Goal: Transaction & Acquisition: Purchase product/service

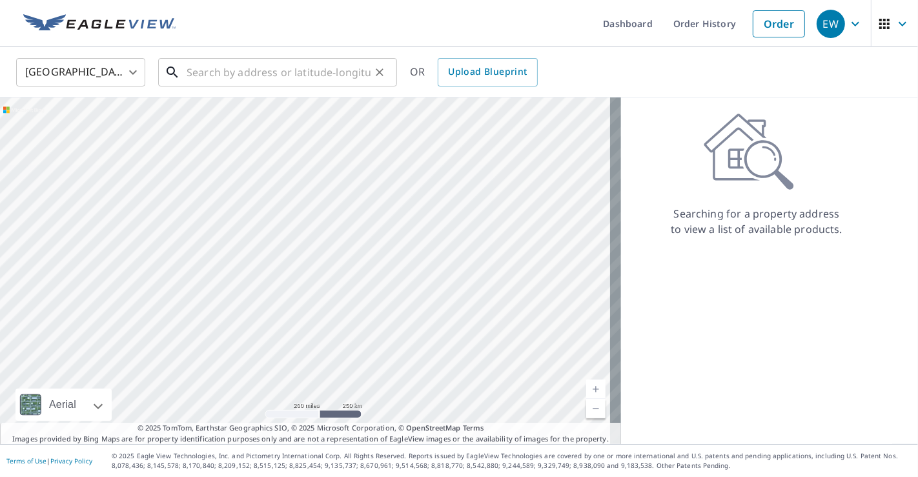
click at [284, 73] on input "text" at bounding box center [279, 72] width 184 height 36
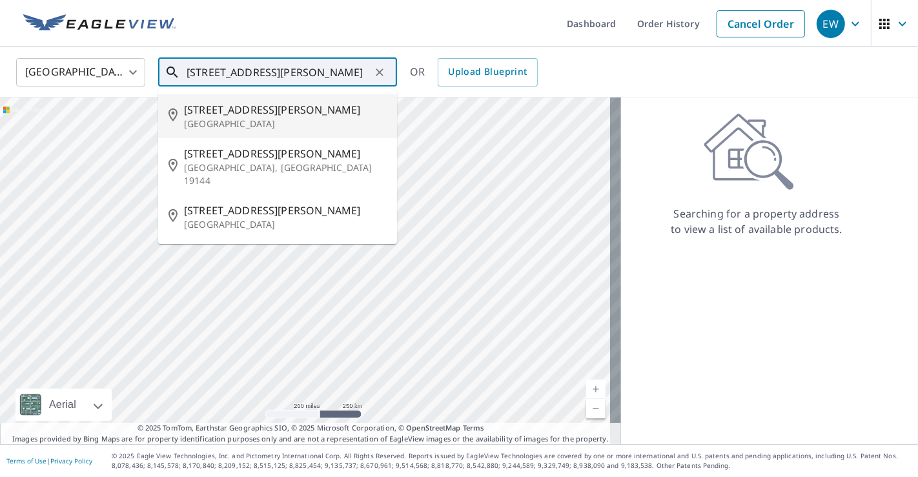
click at [263, 112] on span "[STREET_ADDRESS][PERSON_NAME]" at bounding box center [285, 109] width 203 height 15
type input "[STREET_ADDRESS][PERSON_NAME]"
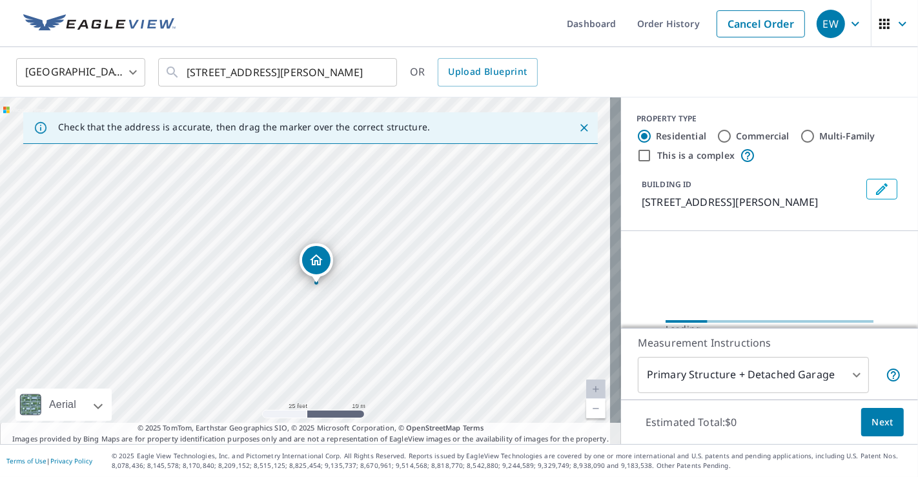
drag, startPoint x: 321, startPoint y: 352, endPoint x: 287, endPoint y: 415, distance: 71.6
click at [287, 415] on div "[STREET_ADDRESS][PERSON_NAME]" at bounding box center [310, 271] width 621 height 347
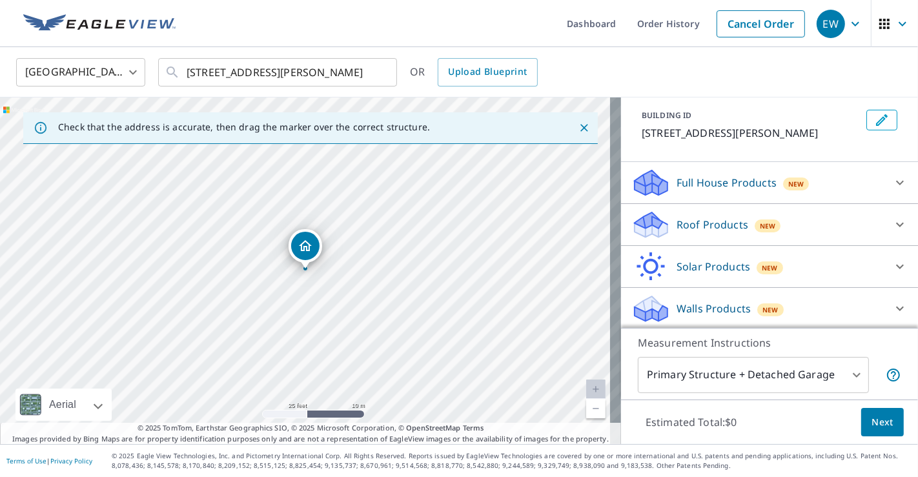
click at [777, 218] on div "Roof Products New" at bounding box center [758, 225] width 253 height 30
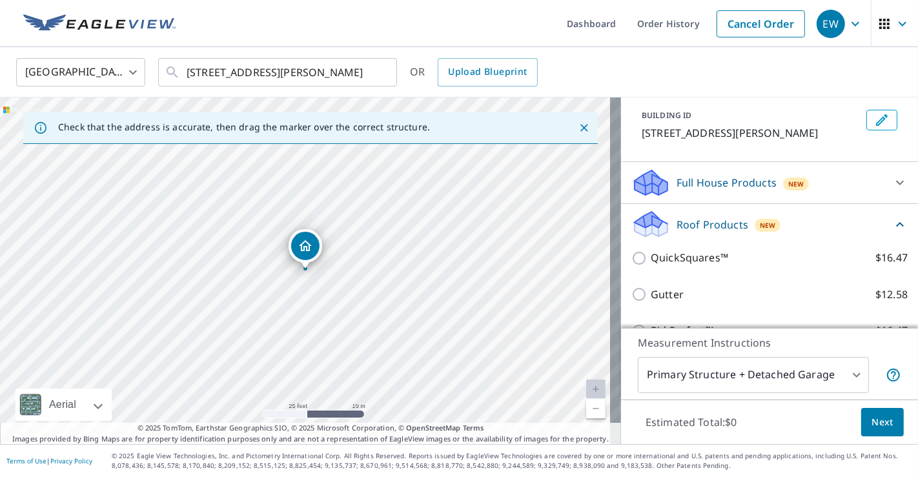
scroll to position [141, 0]
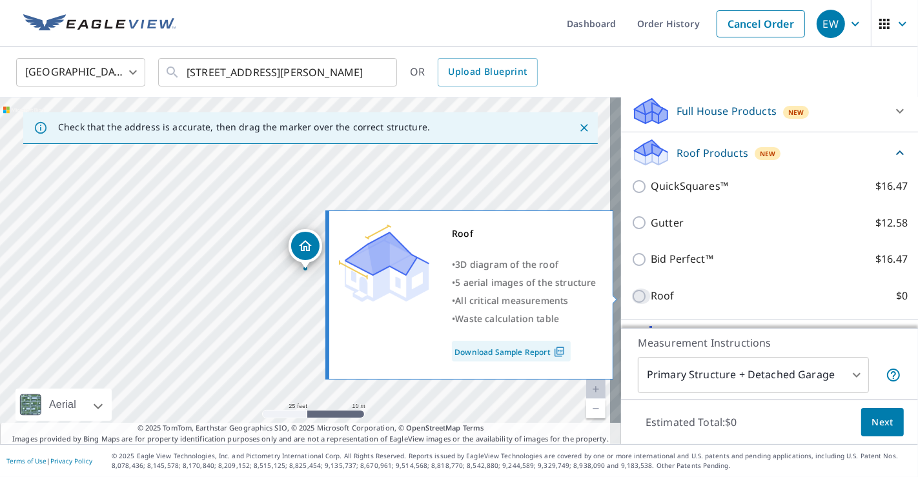
click at [632, 291] on input "Roof $0" at bounding box center [641, 296] width 19 height 15
checkbox input "true"
type input "3"
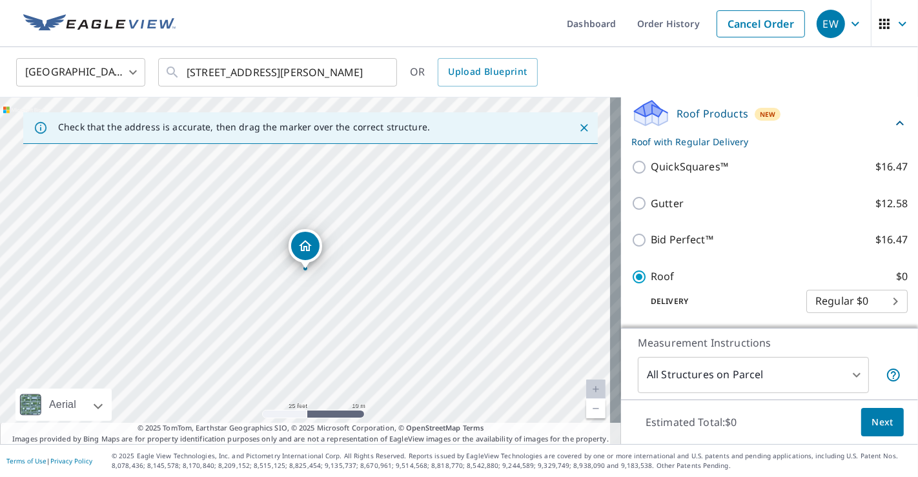
scroll to position [178, 0]
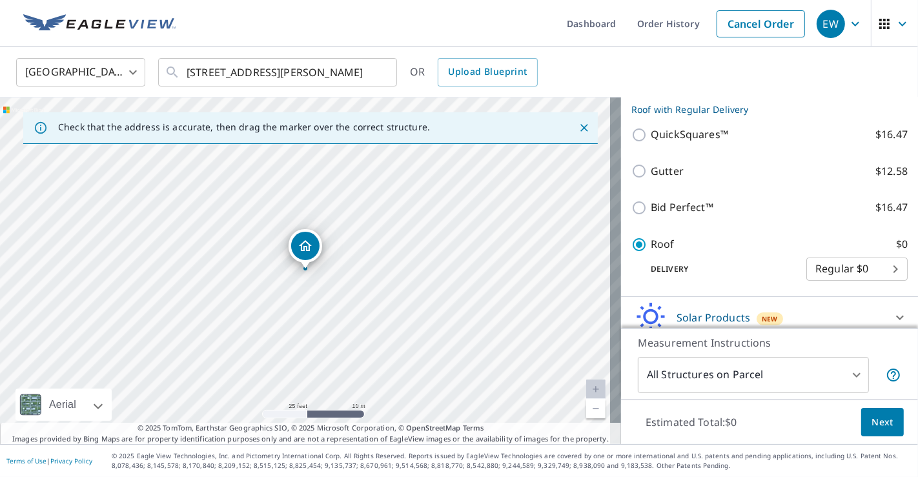
click at [874, 426] on span "Next" at bounding box center [883, 423] width 22 height 16
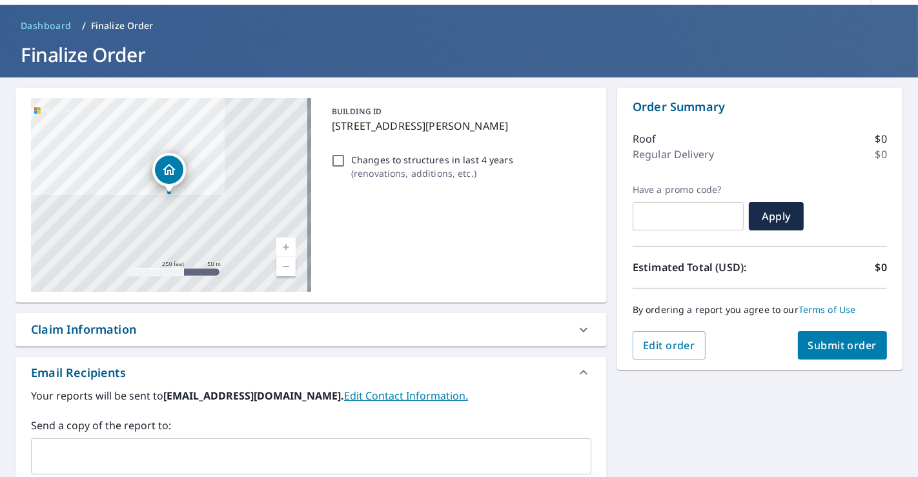
scroll to position [72, 0]
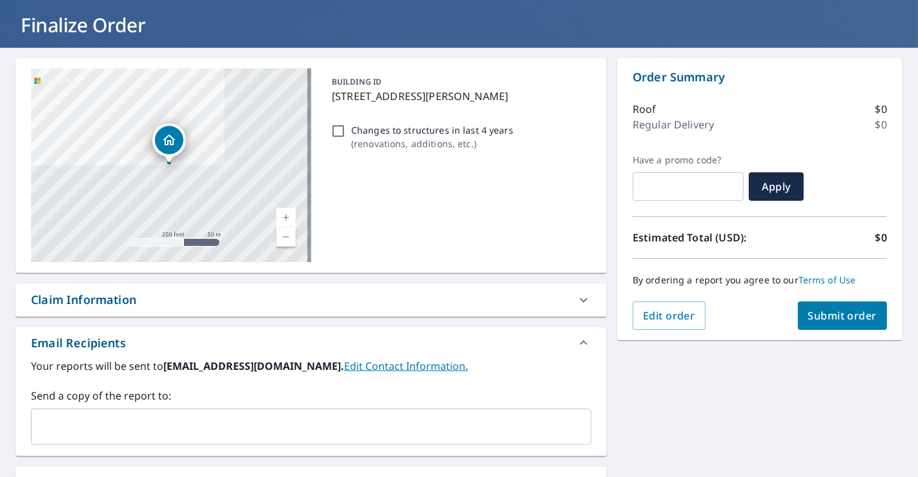
click at [325, 427] on input "text" at bounding box center [302, 427] width 530 height 25
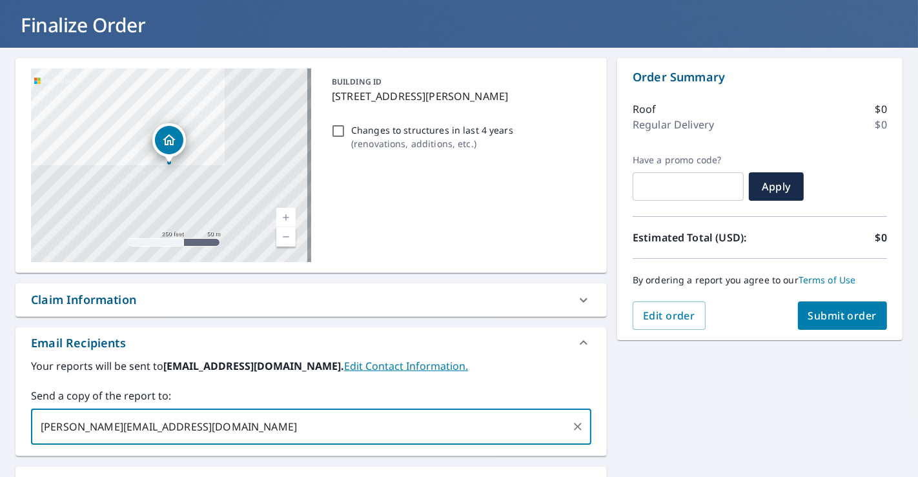
click at [129, 429] on input "[PERSON_NAME][EMAIL_ADDRESS][DOMAIN_NAME]" at bounding box center [302, 427] width 530 height 25
type input "[PERSON_NAME][EMAIL_ADDRESS][DOMAIN_NAME]"
click at [273, 426] on input "[PERSON_NAME][EMAIL_ADDRESS][DOMAIN_NAME]" at bounding box center [302, 427] width 530 height 25
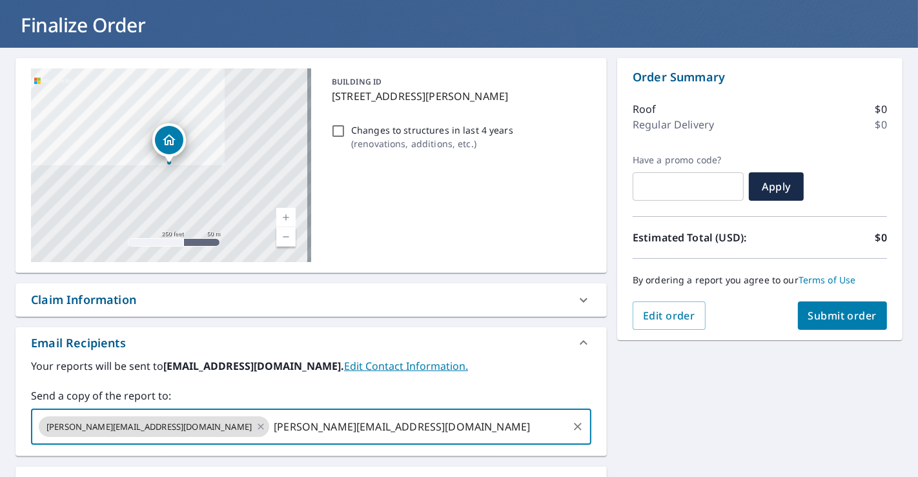
type input "[PERSON_NAME][EMAIL_ADDRESS][DOMAIN_NAME]"
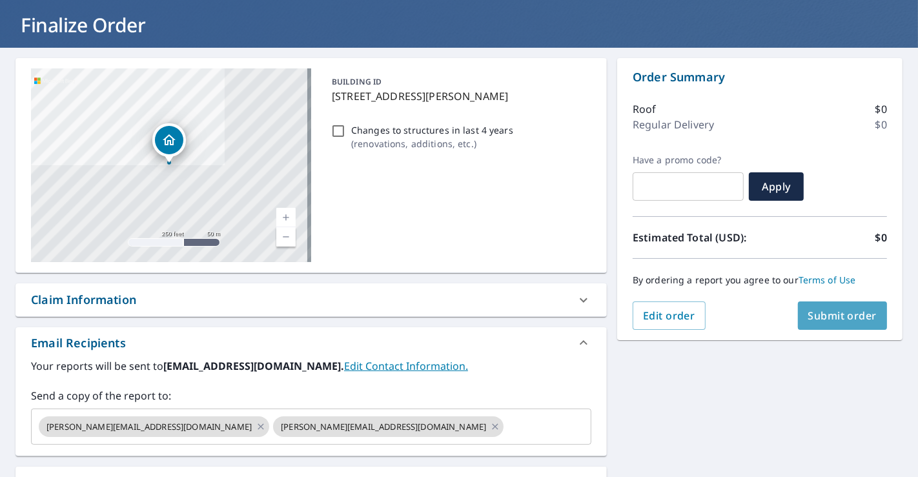
click at [841, 313] on span "Submit order" at bounding box center [842, 316] width 69 height 14
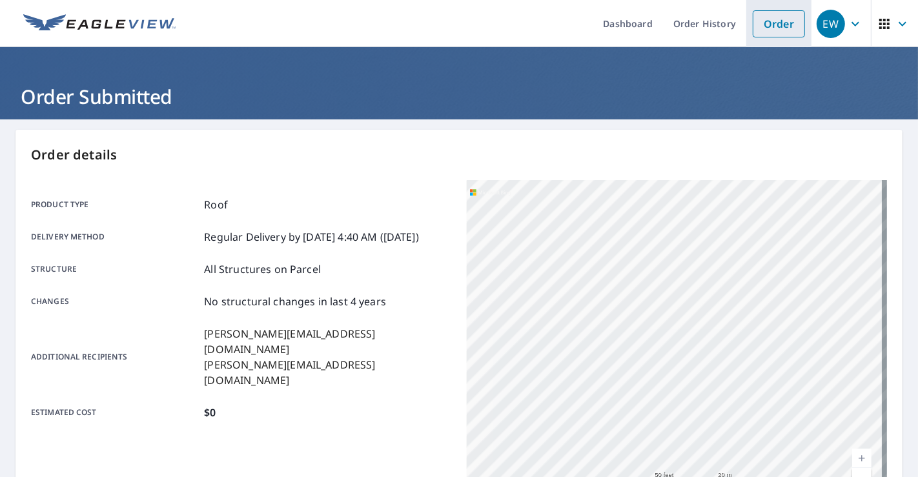
click at [769, 23] on link "Order" at bounding box center [779, 23] width 52 height 27
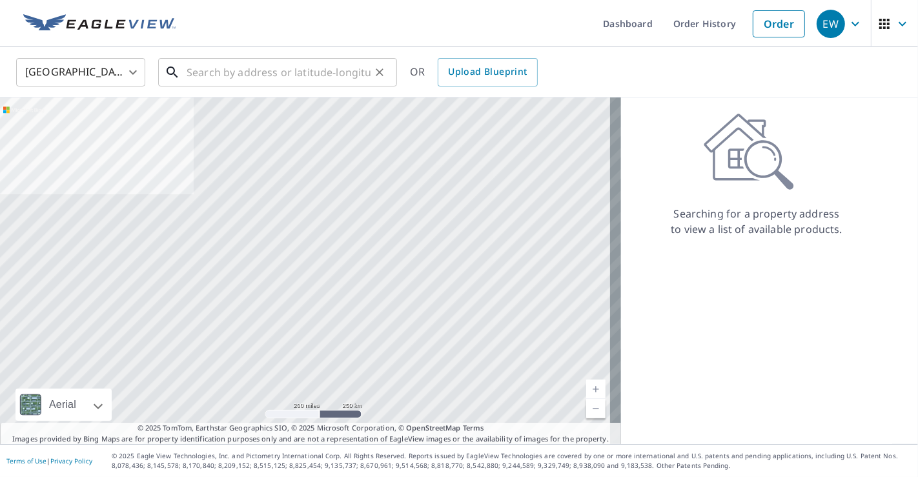
click at [345, 67] on input "text" at bounding box center [279, 72] width 184 height 36
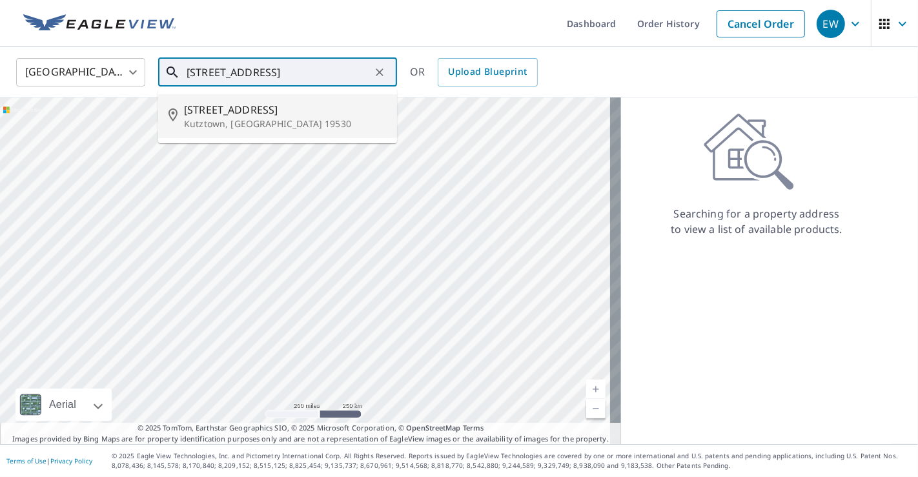
click at [198, 116] on span "[STREET_ADDRESS]" at bounding box center [285, 109] width 203 height 15
type input "[STREET_ADDRESS]"
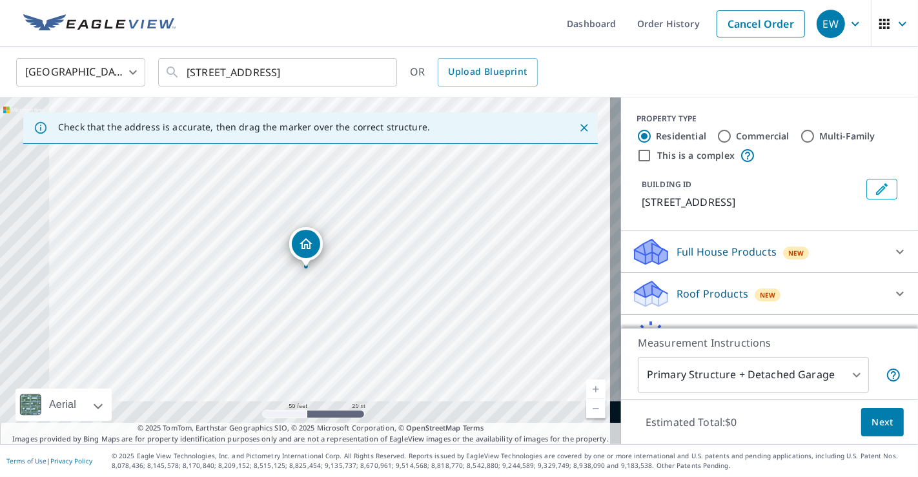
drag, startPoint x: 363, startPoint y: 364, endPoint x: 405, endPoint y: 207, distance: 161.8
click at [405, 207] on div "[STREET_ADDRESS]" at bounding box center [310, 271] width 621 height 347
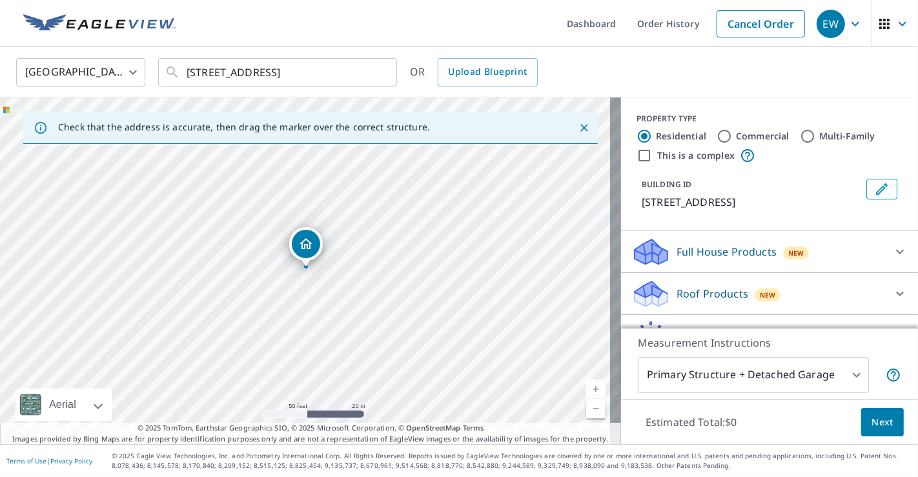
click at [714, 302] on p "Roof Products" at bounding box center [713, 293] width 72 height 15
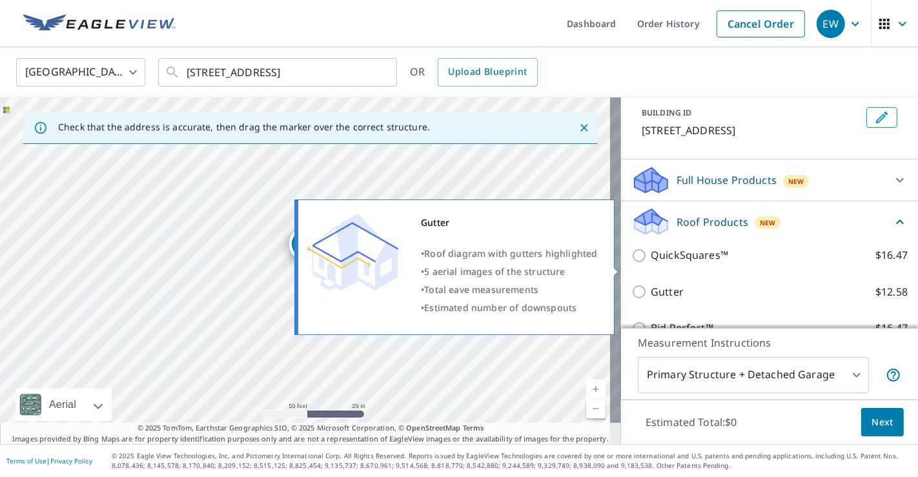
scroll to position [215, 0]
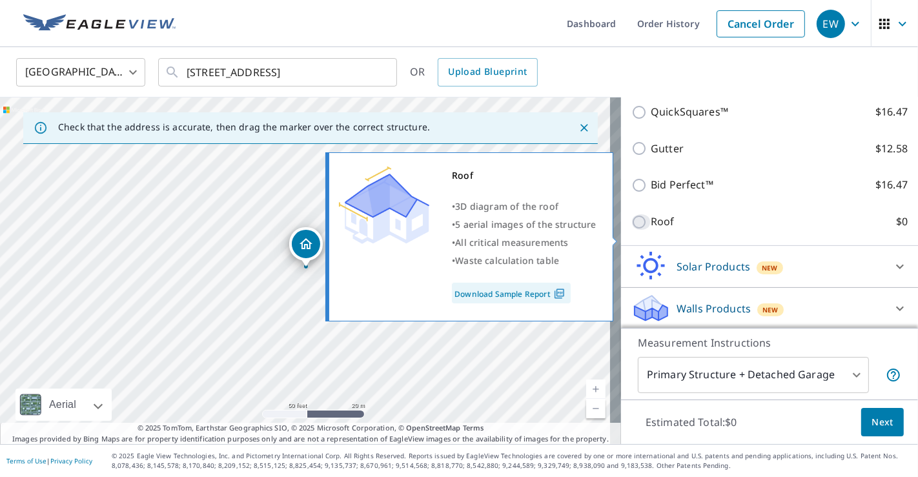
click at [632, 230] on input "Roof $0" at bounding box center [641, 221] width 19 height 15
checkbox input "true"
type input "3"
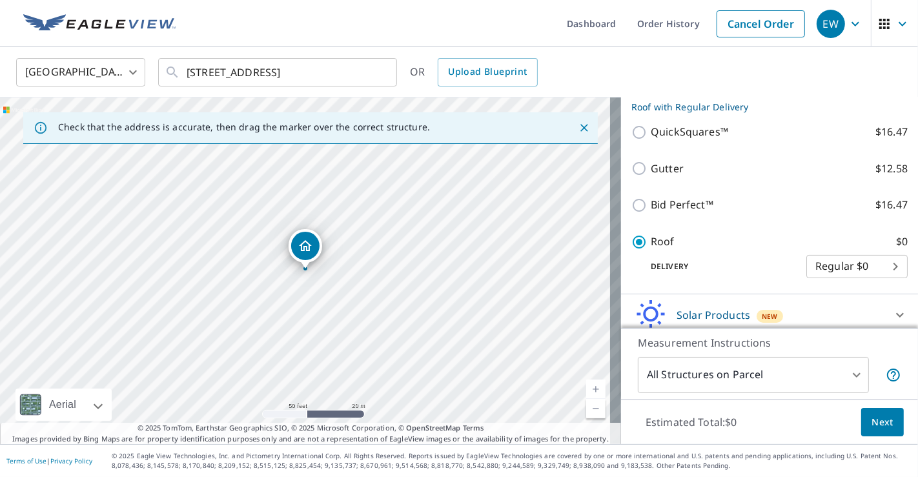
scroll to position [108, 0]
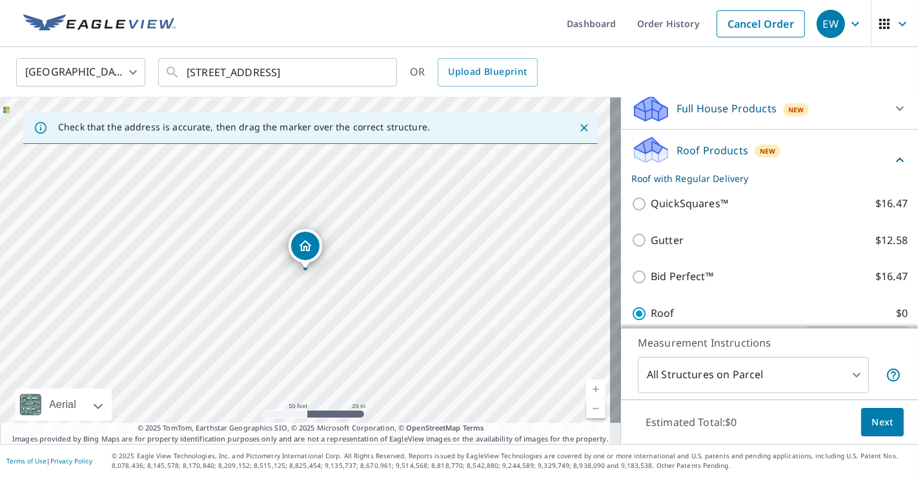
click at [690, 116] on p "Full House Products" at bounding box center [727, 108] width 100 height 15
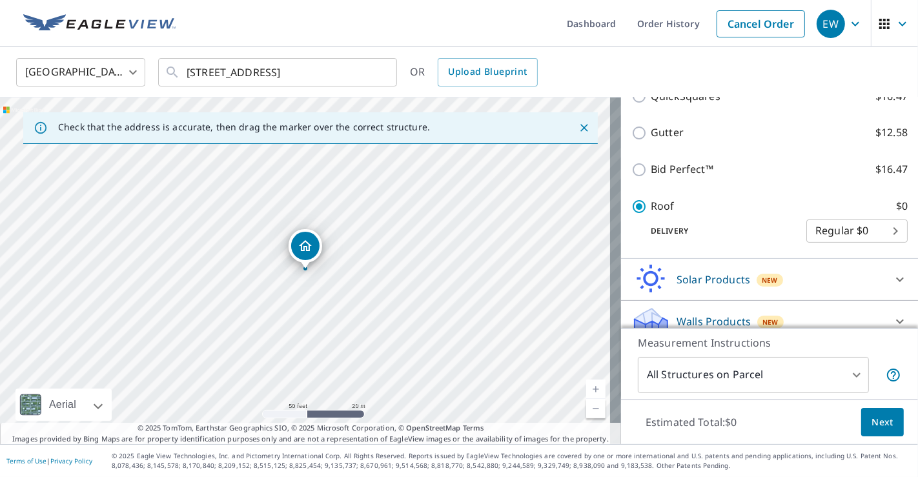
scroll to position [280, 0]
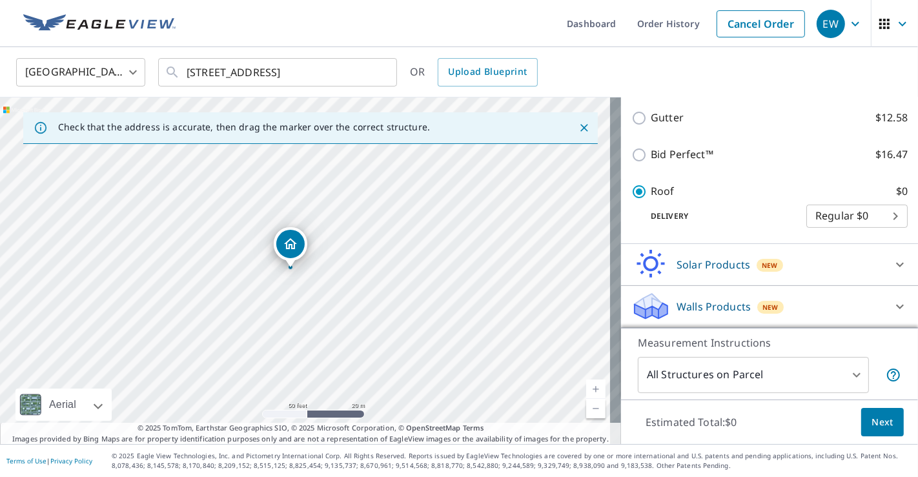
click at [876, 422] on span "Next" at bounding box center [883, 423] width 22 height 16
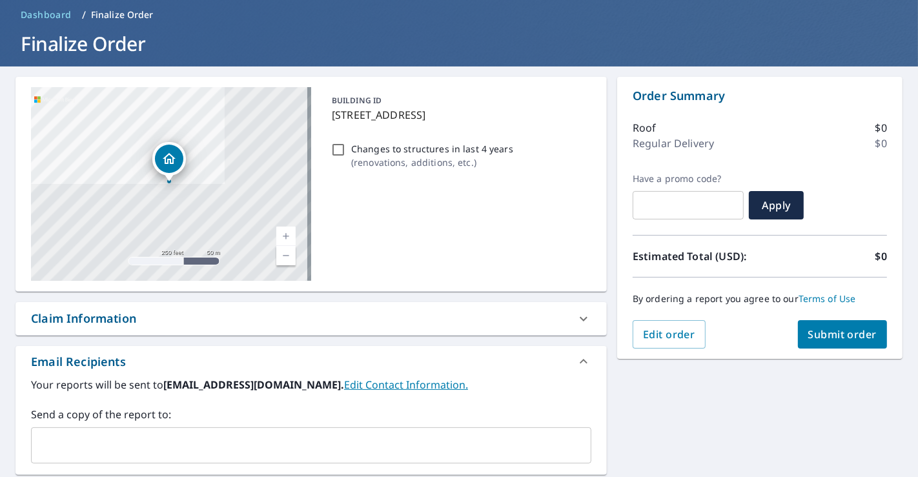
scroll to position [215, 0]
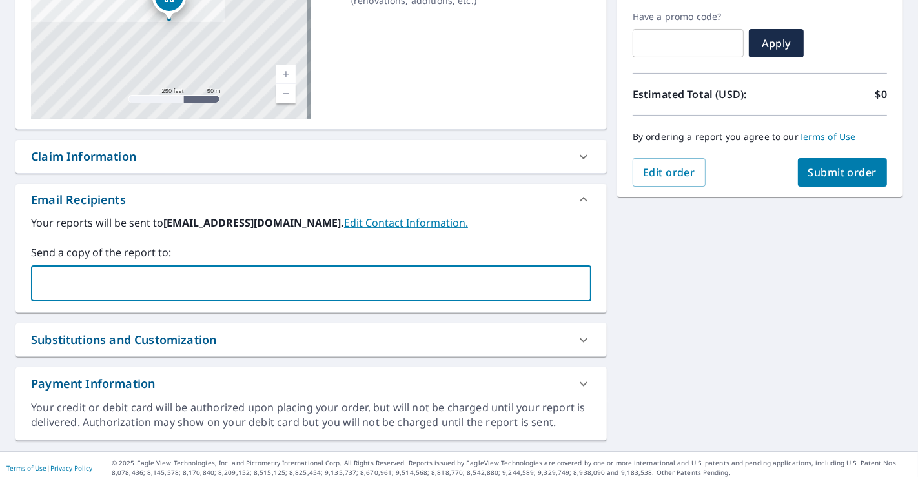
click at [270, 294] on input "text" at bounding box center [302, 283] width 530 height 25
type input "[PERSON_NAME][EMAIL_ADDRESS][DOMAIN_NAME]"
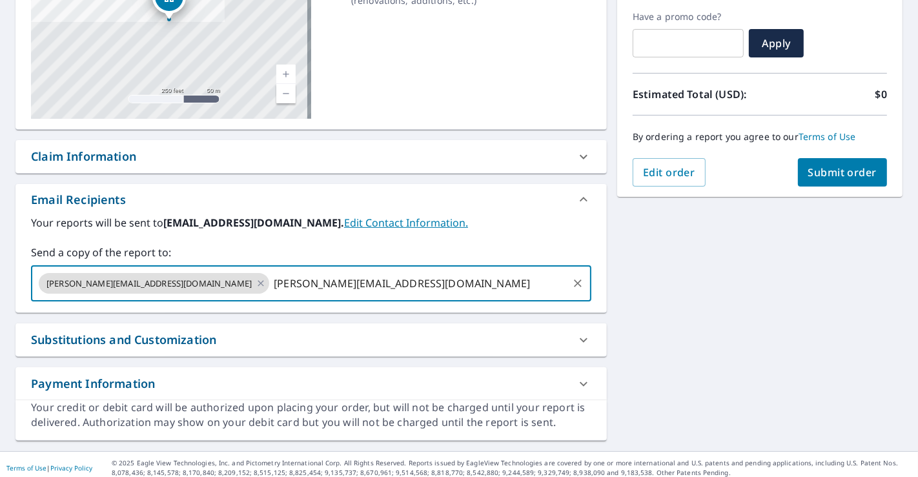
type input "[PERSON_NAME][EMAIL_ADDRESS][DOMAIN_NAME]"
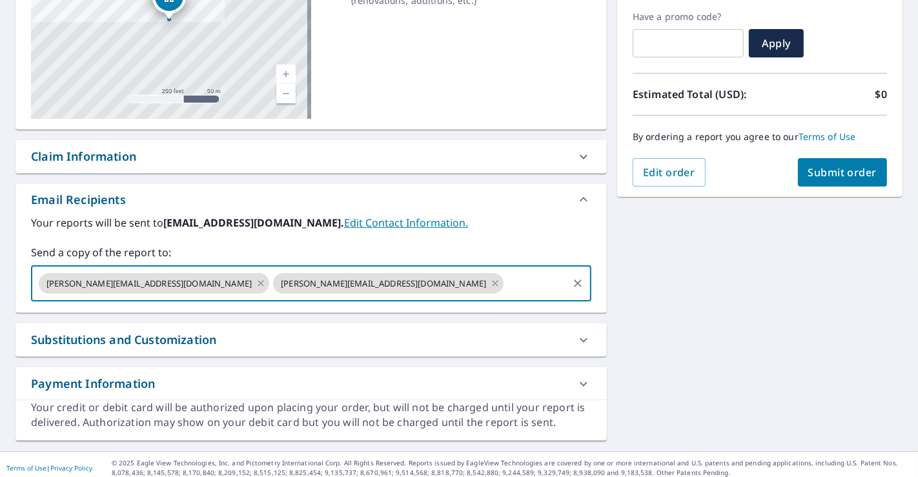
click at [119, 285] on span "[PERSON_NAME][EMAIL_ADDRESS][DOMAIN_NAME]" at bounding box center [149, 284] width 221 height 12
click at [115, 284] on span "[PERSON_NAME][EMAIL_ADDRESS][DOMAIN_NAME]" at bounding box center [149, 284] width 221 height 12
click at [123, 280] on span "[PERSON_NAME][EMAIL_ADDRESS][DOMAIN_NAME]" at bounding box center [149, 284] width 221 height 12
click at [256, 283] on icon at bounding box center [261, 283] width 10 height 14
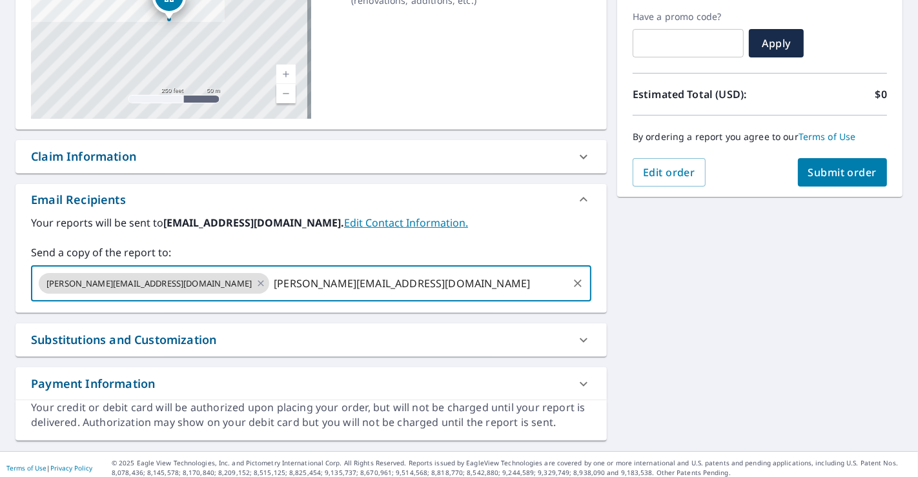
type input "[PERSON_NAME][EMAIL_ADDRESS][DOMAIN_NAME]"
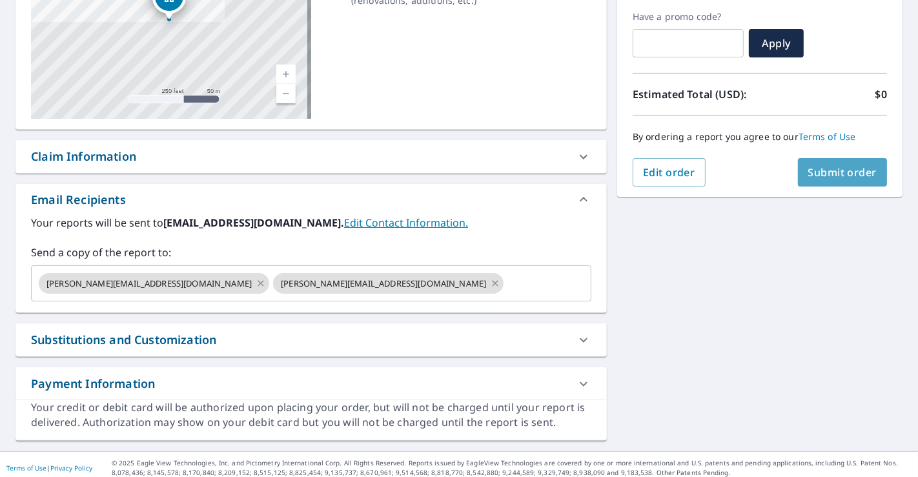
click at [812, 167] on span "Submit order" at bounding box center [842, 172] width 69 height 14
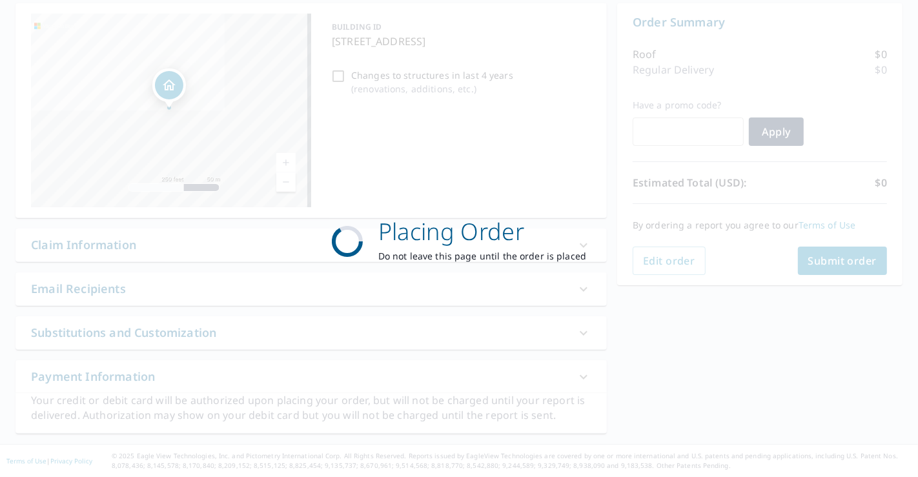
scroll to position [125, 0]
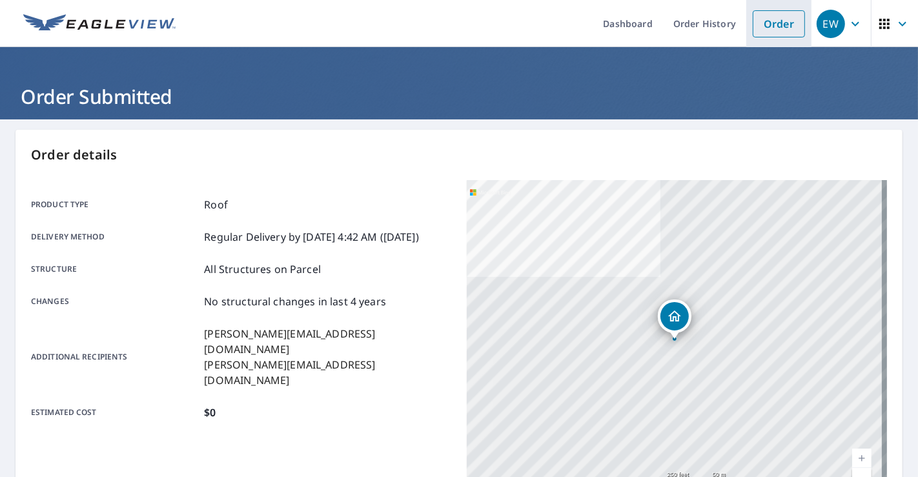
click at [770, 28] on link "Order" at bounding box center [779, 23] width 52 height 27
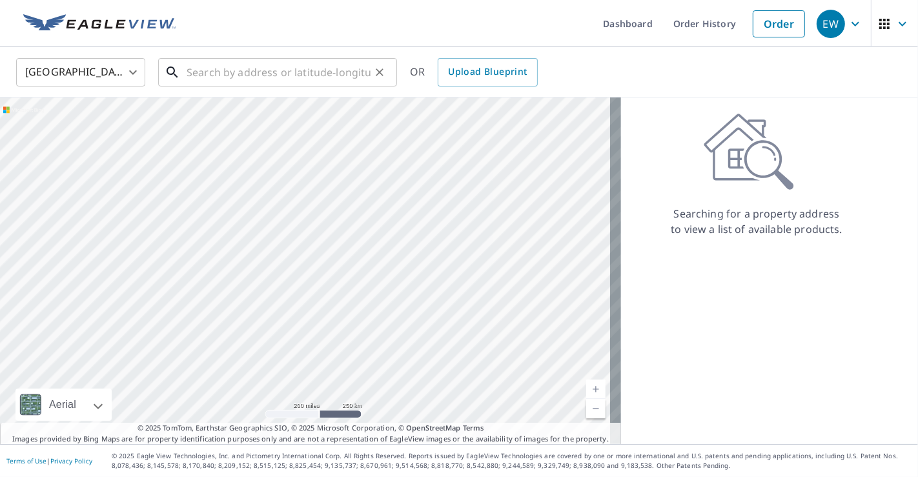
click at [300, 74] on input "text" at bounding box center [279, 72] width 184 height 36
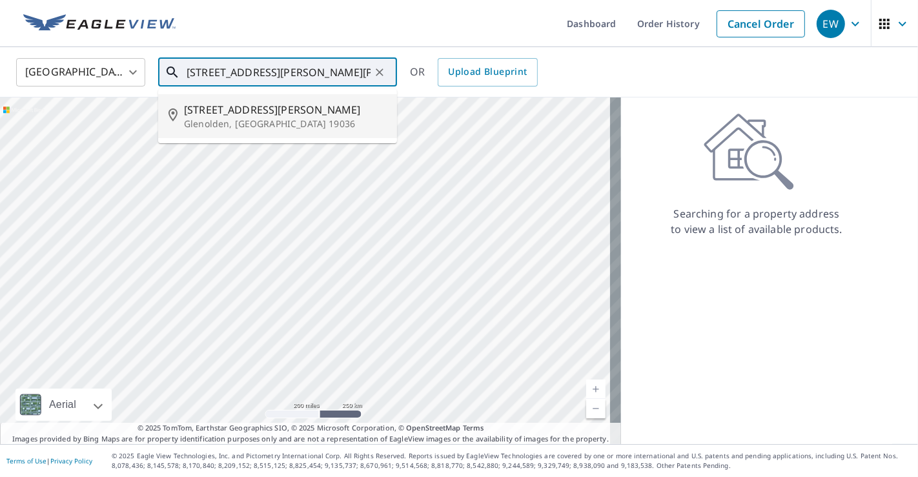
click at [239, 112] on span "[STREET_ADDRESS][PERSON_NAME]" at bounding box center [285, 109] width 203 height 15
type input "[STREET_ADDRESS][PERSON_NAME]"
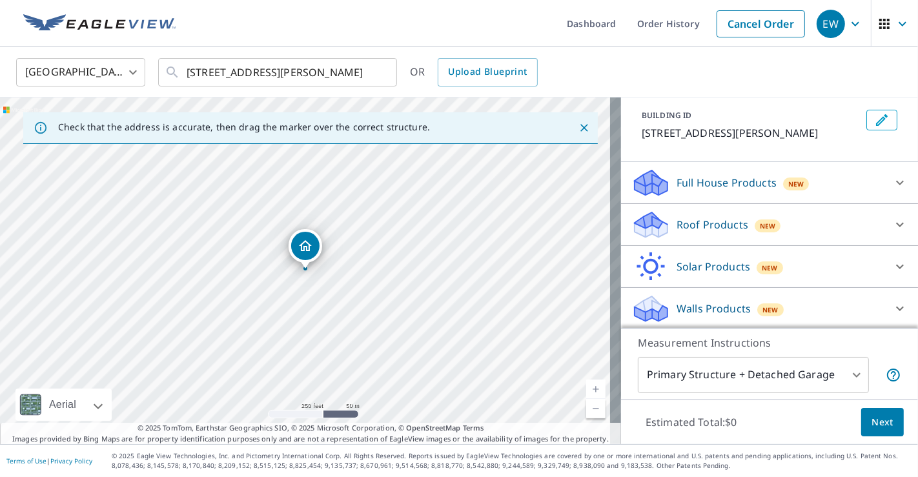
click at [723, 227] on p "Roof Products" at bounding box center [713, 224] width 72 height 15
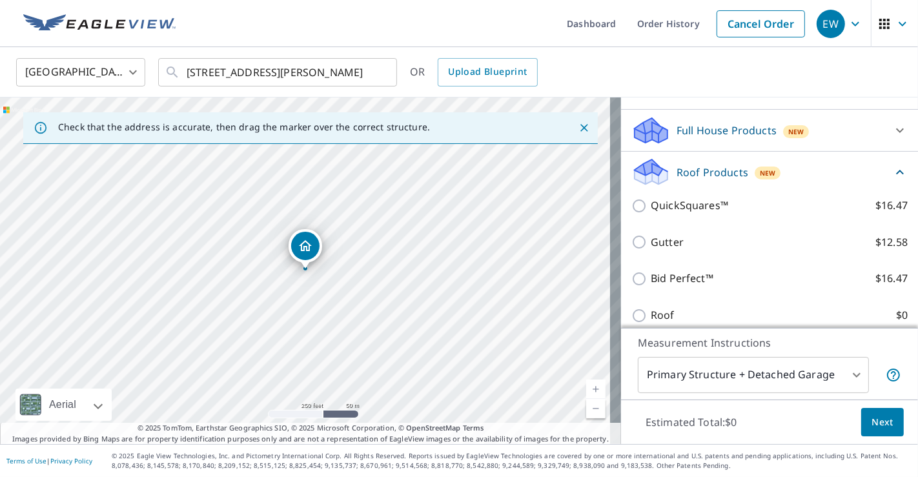
scroll to position [141, 0]
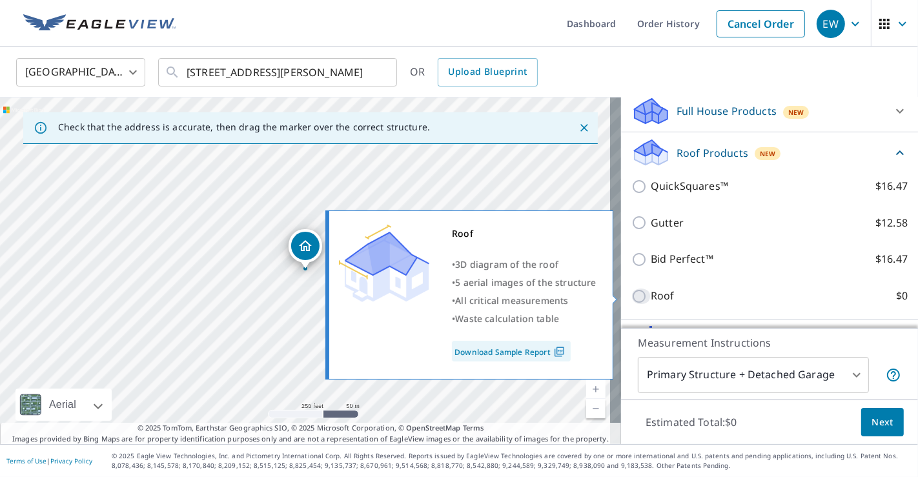
click at [633, 296] on input "Roof $0" at bounding box center [641, 296] width 19 height 15
checkbox input "true"
type input "3"
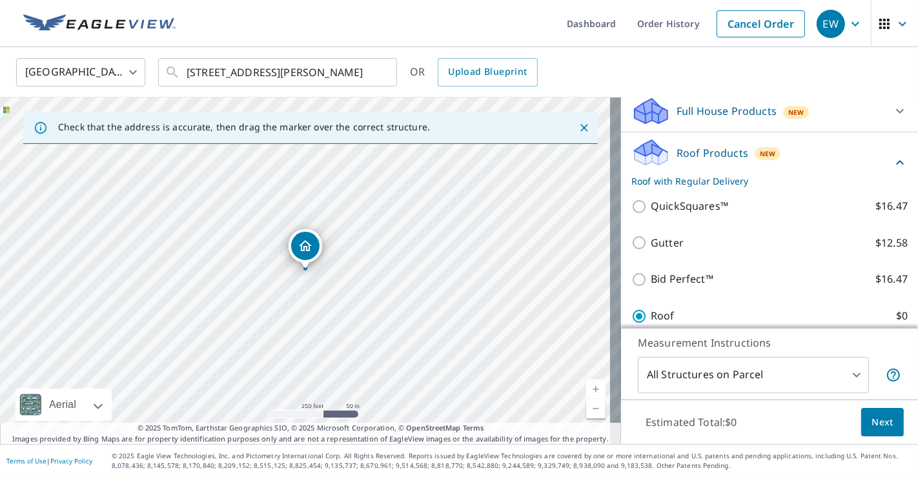
scroll to position [178, 0]
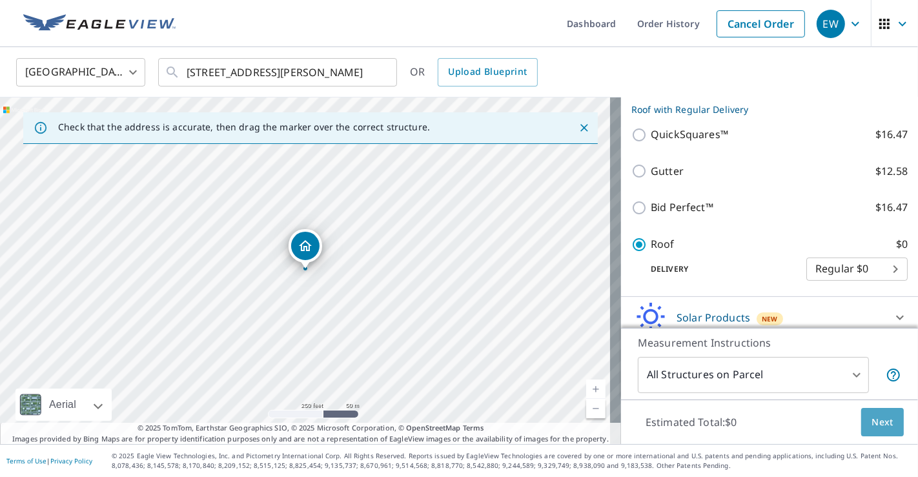
click at [878, 423] on span "Next" at bounding box center [883, 423] width 22 height 16
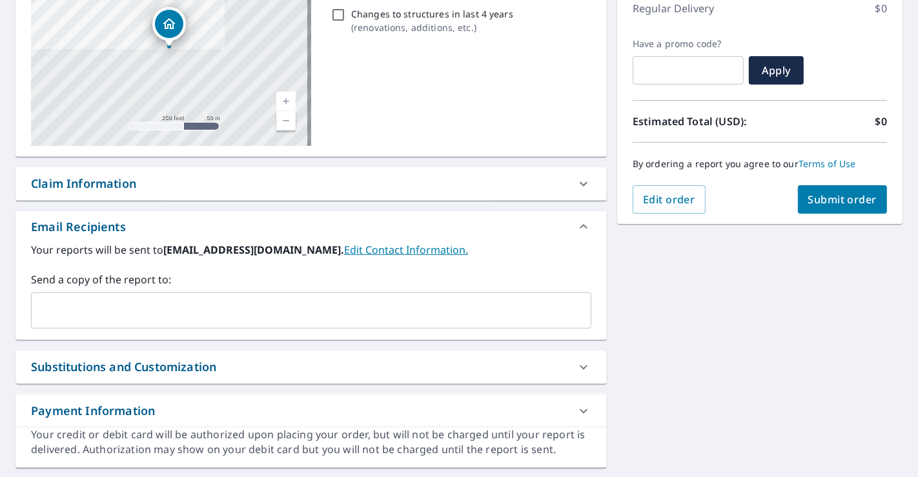
scroll to position [215, 0]
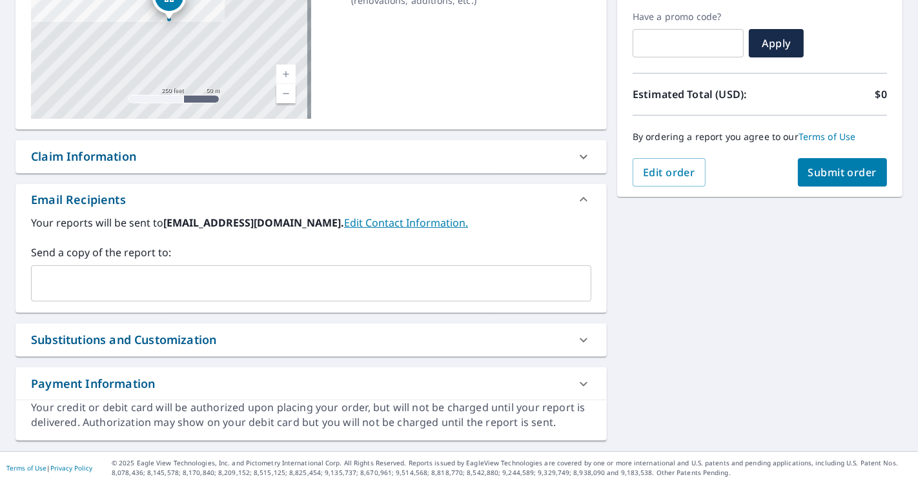
click at [238, 287] on input "text" at bounding box center [302, 283] width 530 height 25
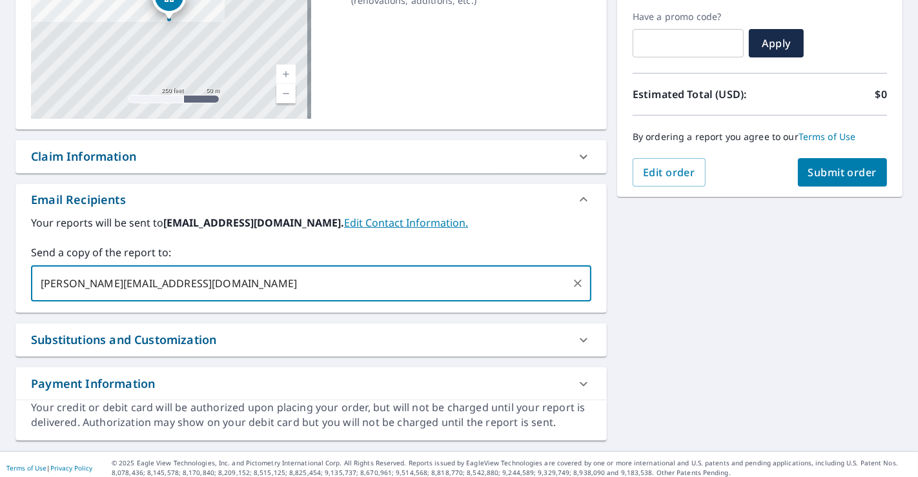
type input "[PERSON_NAME][EMAIL_ADDRESS][DOMAIN_NAME]"
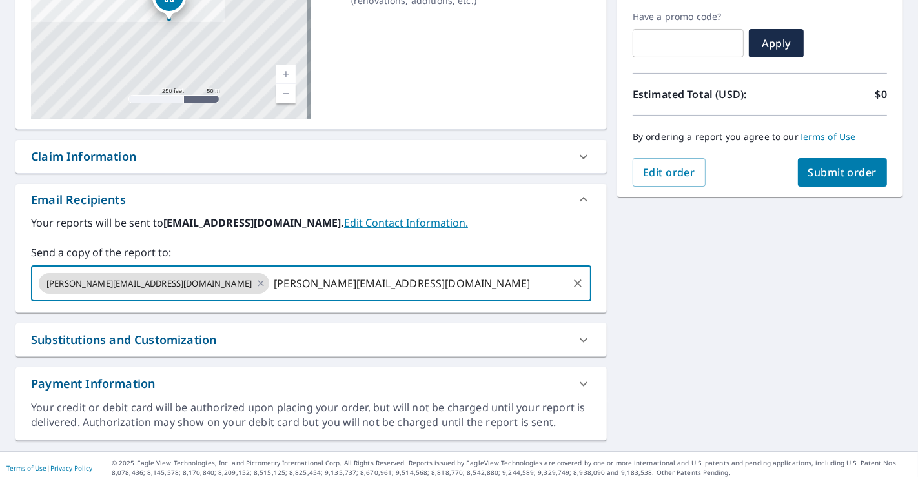
type input "[PERSON_NAME][EMAIL_ADDRESS][DOMAIN_NAME]"
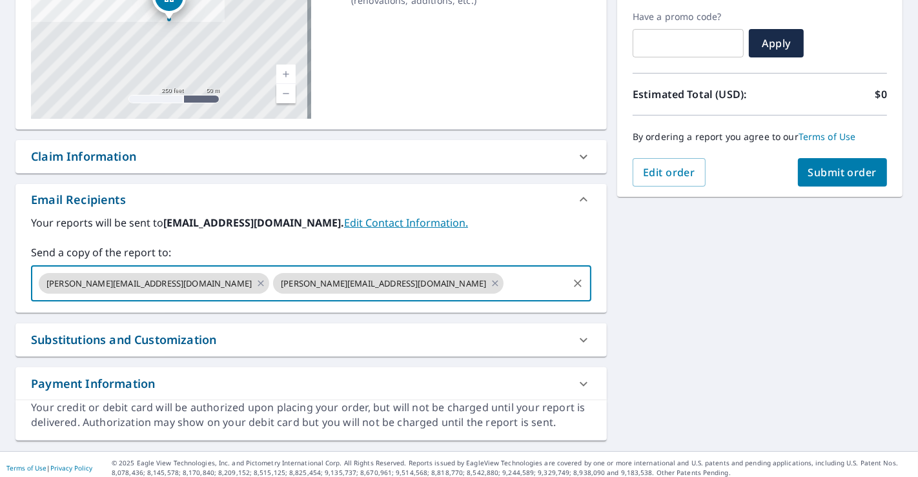
click at [812, 168] on span "Submit order" at bounding box center [842, 172] width 69 height 14
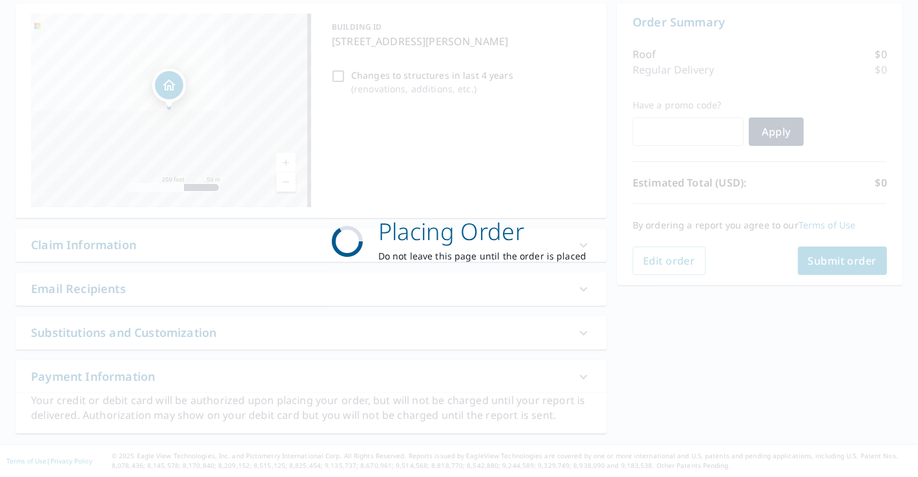
scroll to position [125, 0]
